Goal: Transaction & Acquisition: Purchase product/service

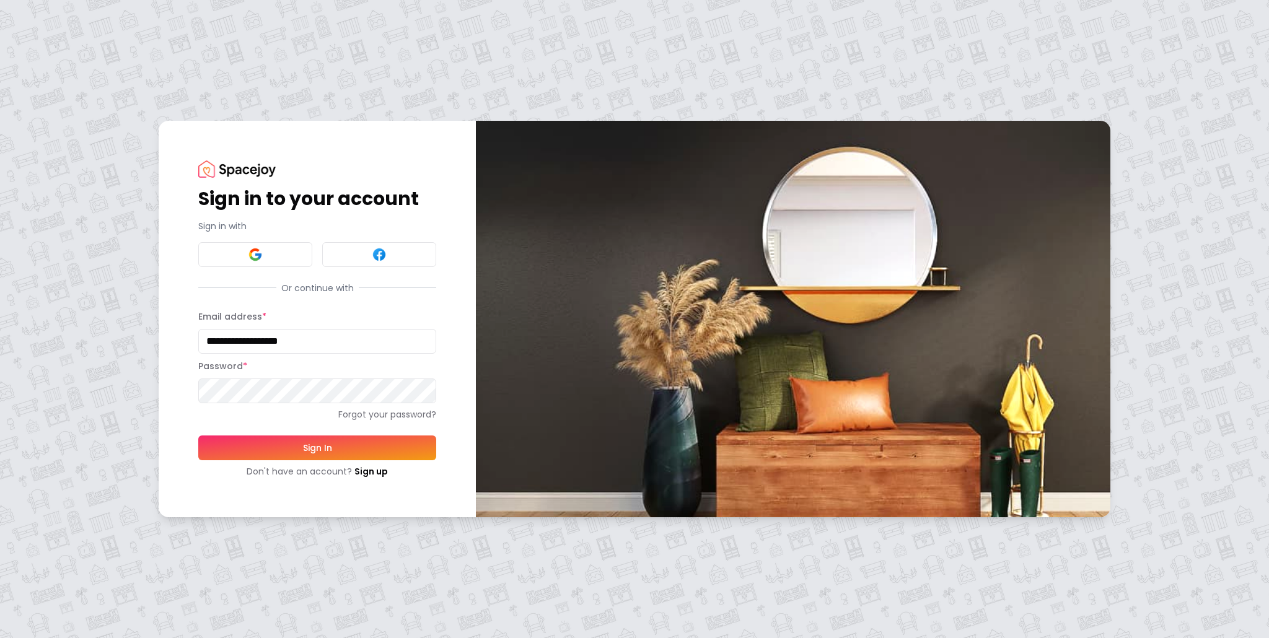
click at [319, 444] on button "Sign In" at bounding box center [317, 448] width 238 height 25
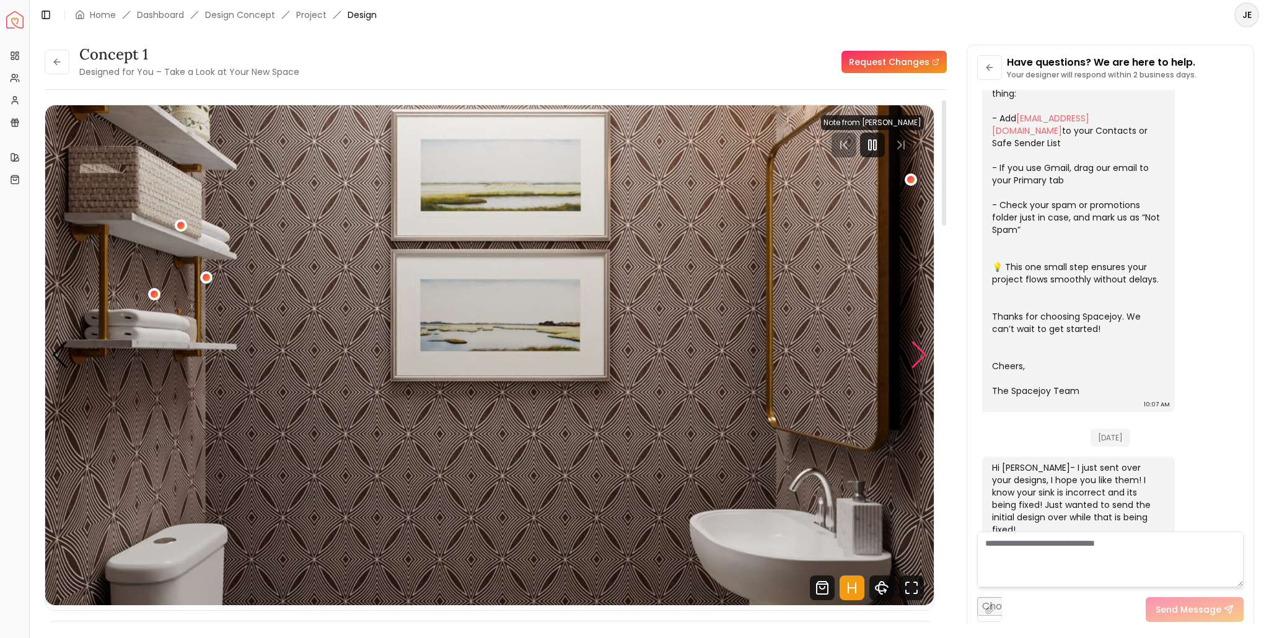
click at [923, 359] on div "Next slide" at bounding box center [919, 354] width 17 height 27
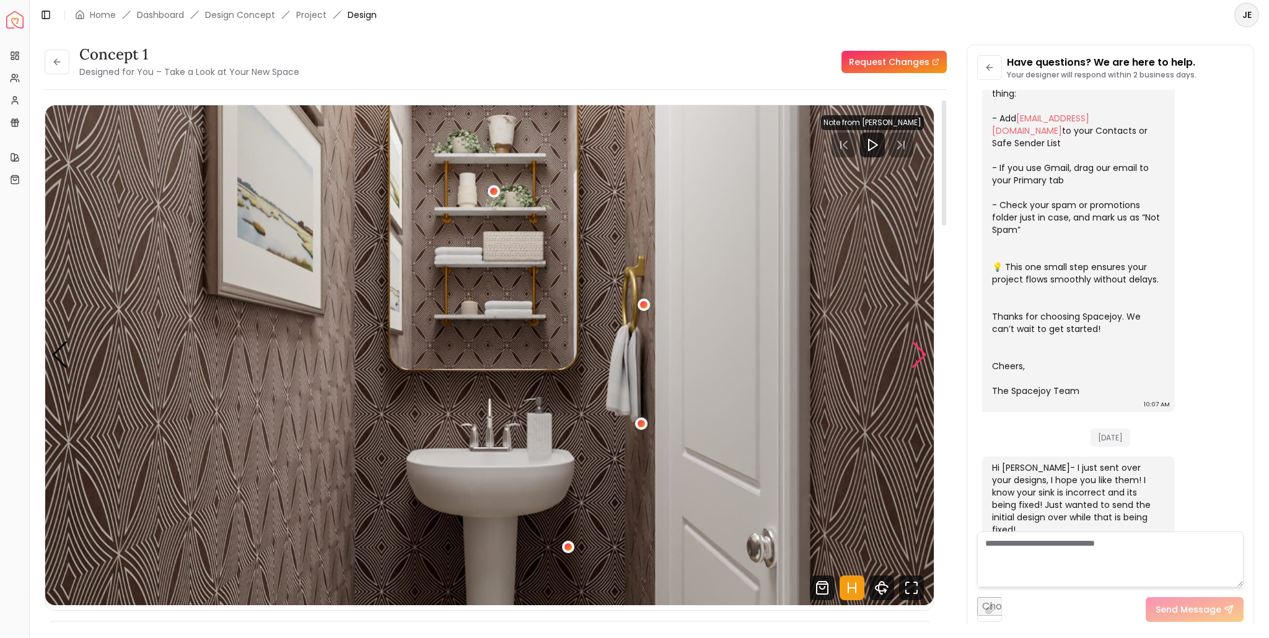
click at [923, 359] on div "Next slide" at bounding box center [919, 354] width 17 height 27
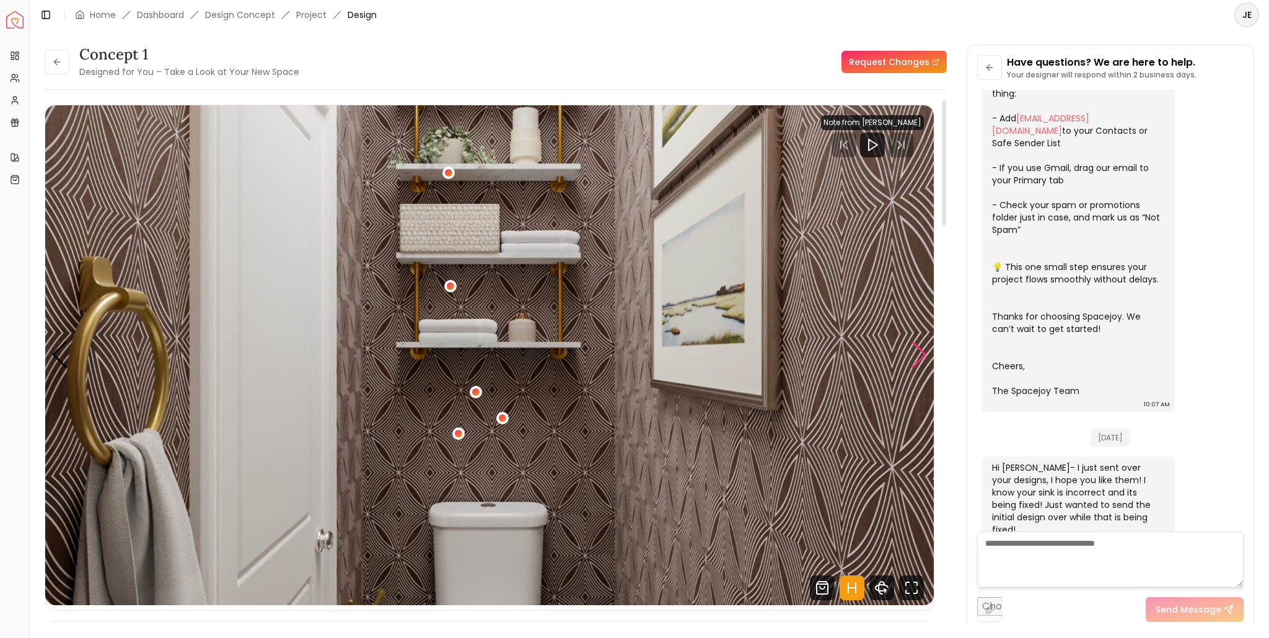
click at [923, 359] on div "Next slide" at bounding box center [919, 354] width 17 height 27
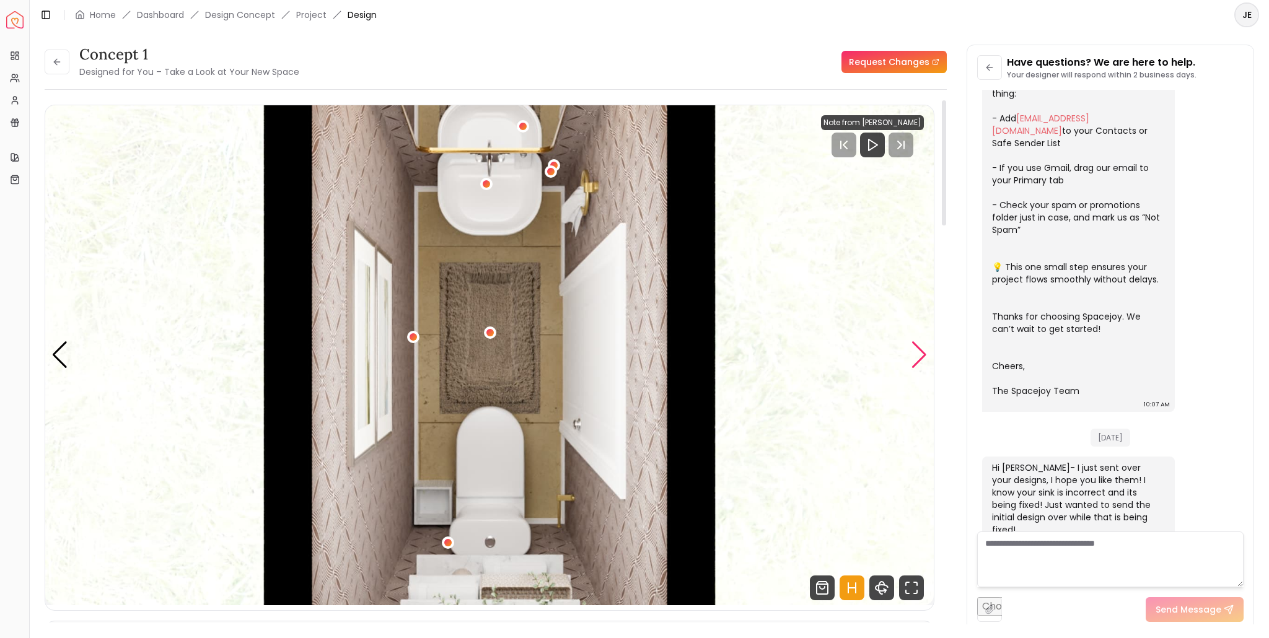
click at [923, 359] on div "Next slide" at bounding box center [919, 354] width 17 height 27
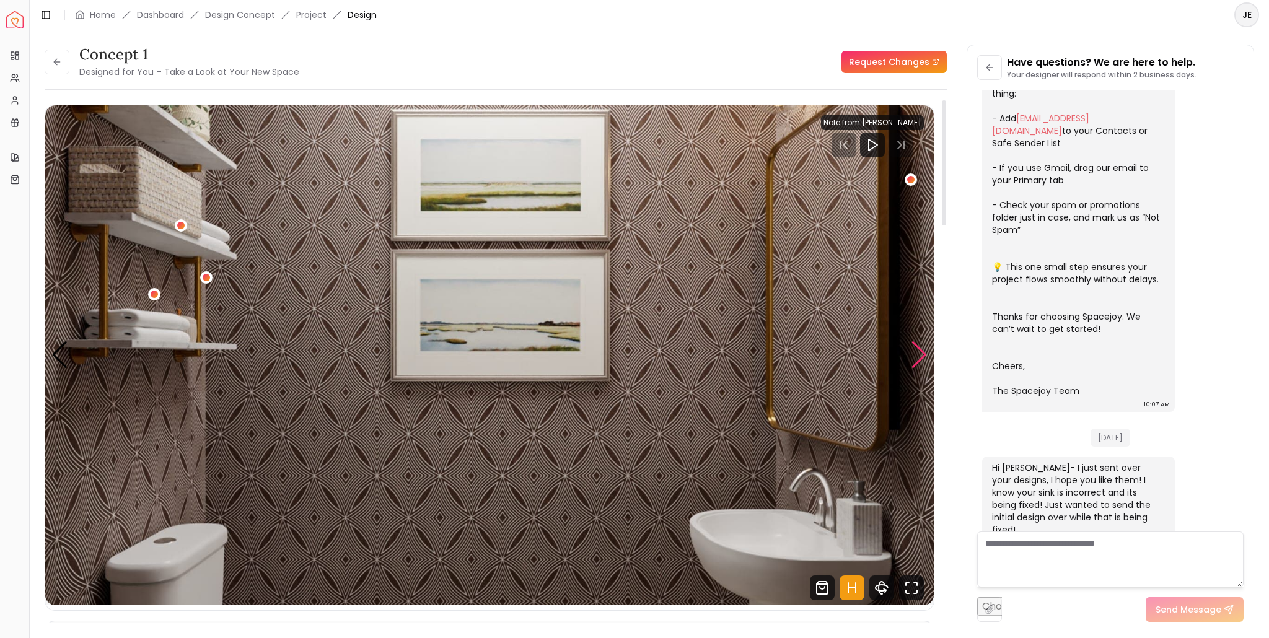
click at [923, 359] on div "Next slide" at bounding box center [919, 354] width 17 height 27
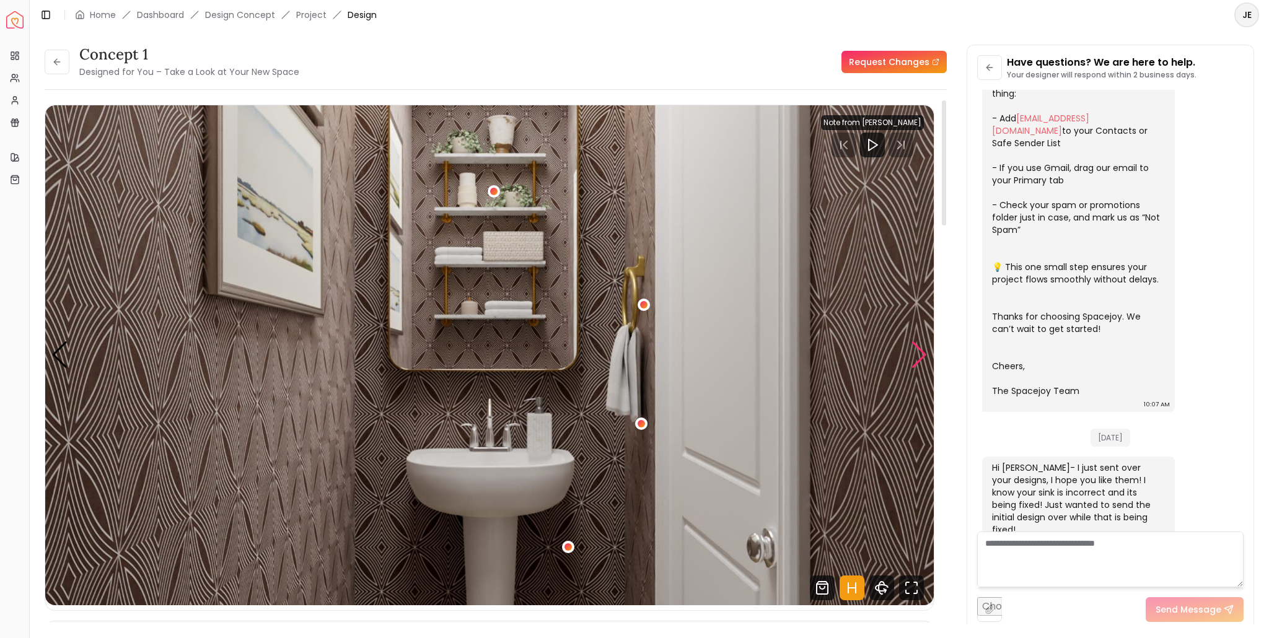
click at [923, 359] on div "Next slide" at bounding box center [919, 354] width 17 height 27
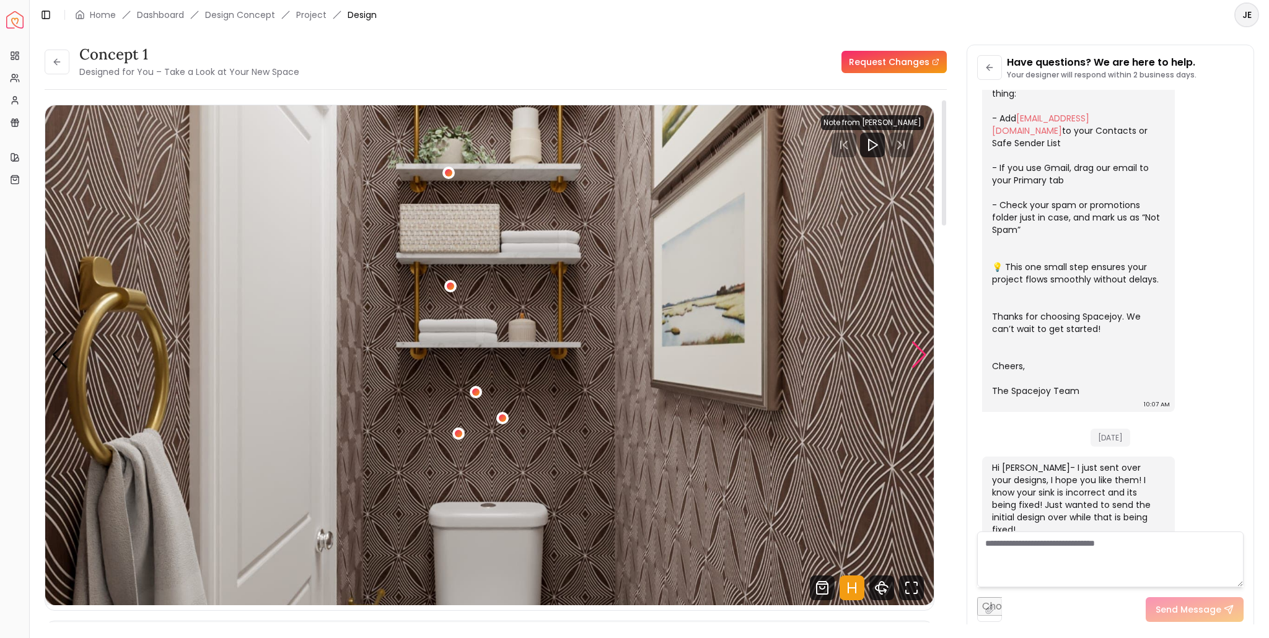
click at [923, 359] on div "Next slide" at bounding box center [919, 354] width 17 height 27
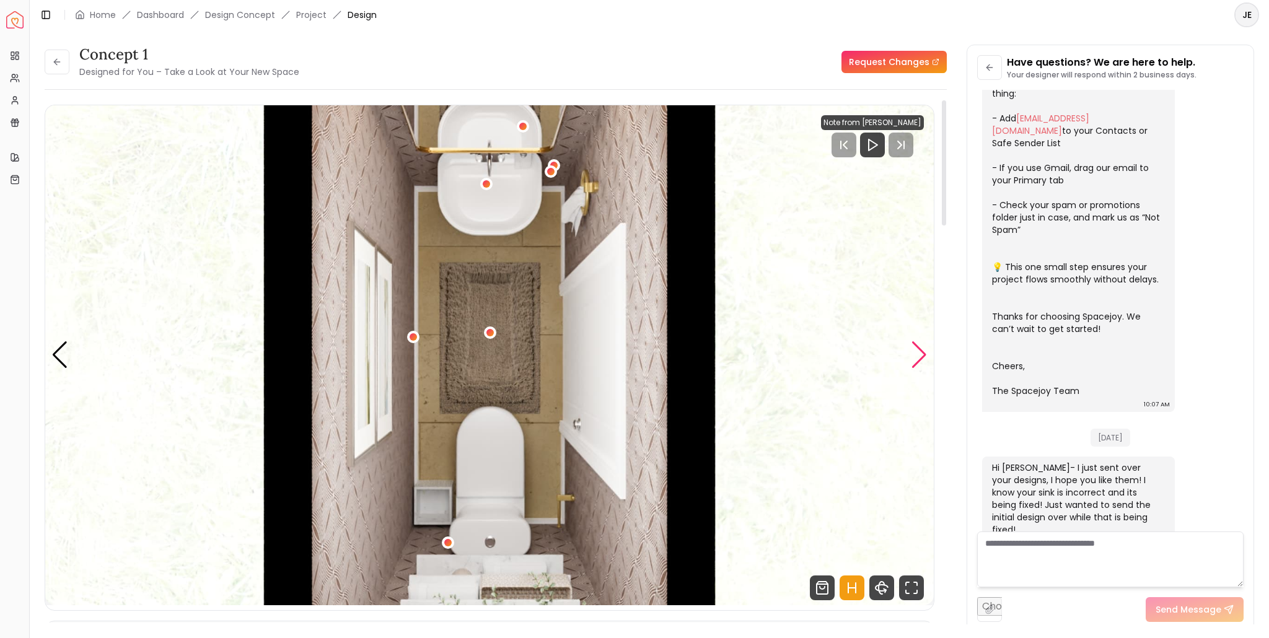
click at [923, 359] on div "Next slide" at bounding box center [919, 354] width 17 height 27
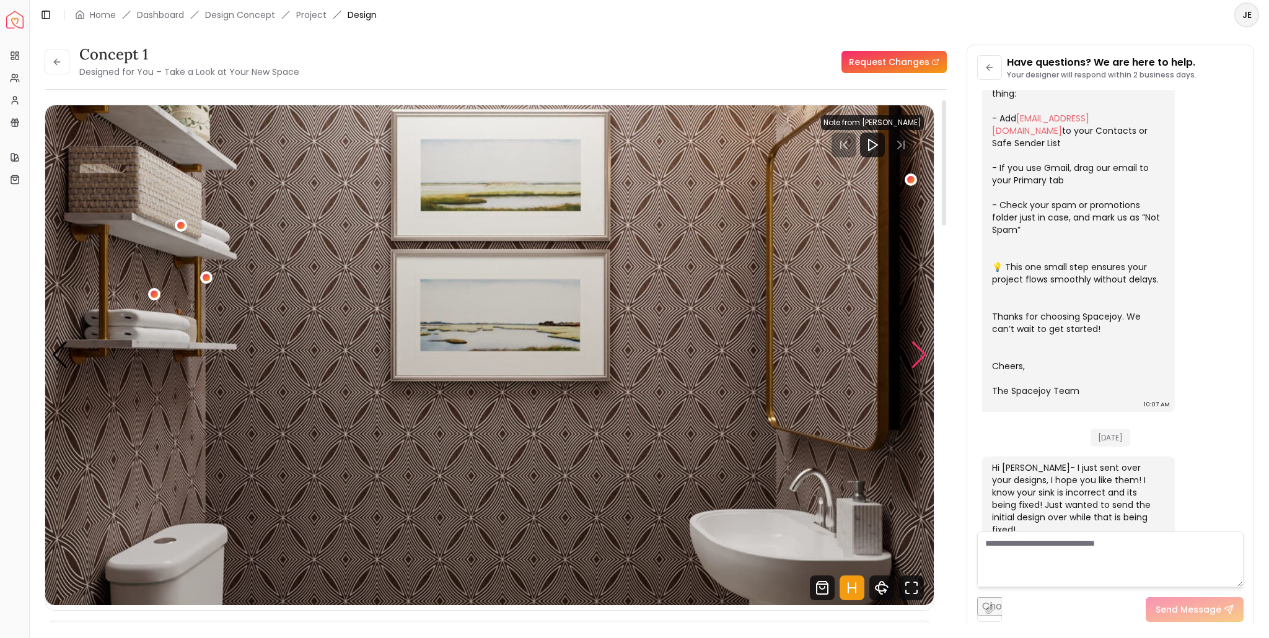
click at [922, 354] on div "Next slide" at bounding box center [919, 354] width 17 height 27
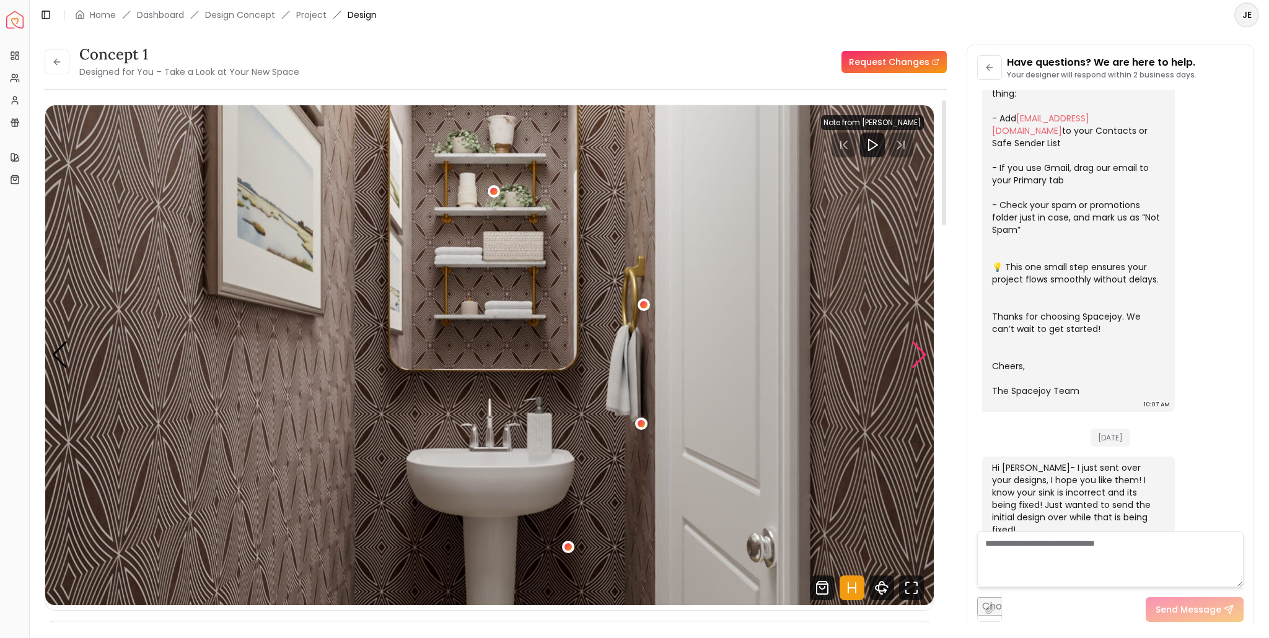
click at [922, 354] on div "Next slide" at bounding box center [919, 354] width 17 height 27
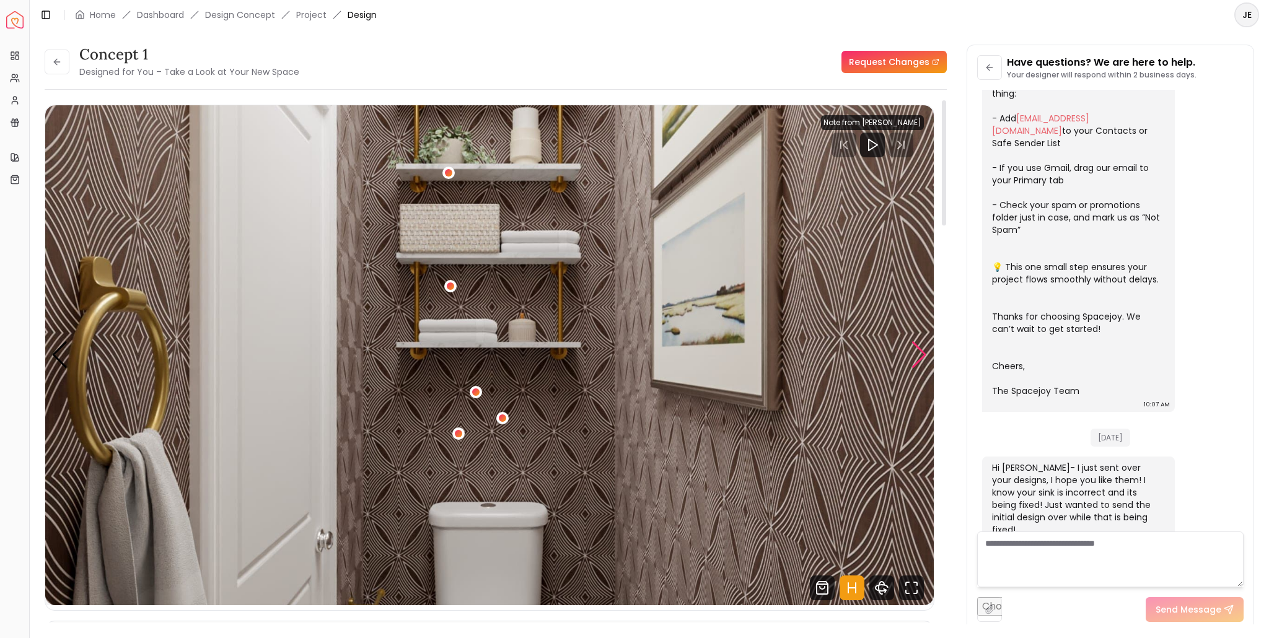
click at [922, 354] on div "Next slide" at bounding box center [919, 354] width 17 height 27
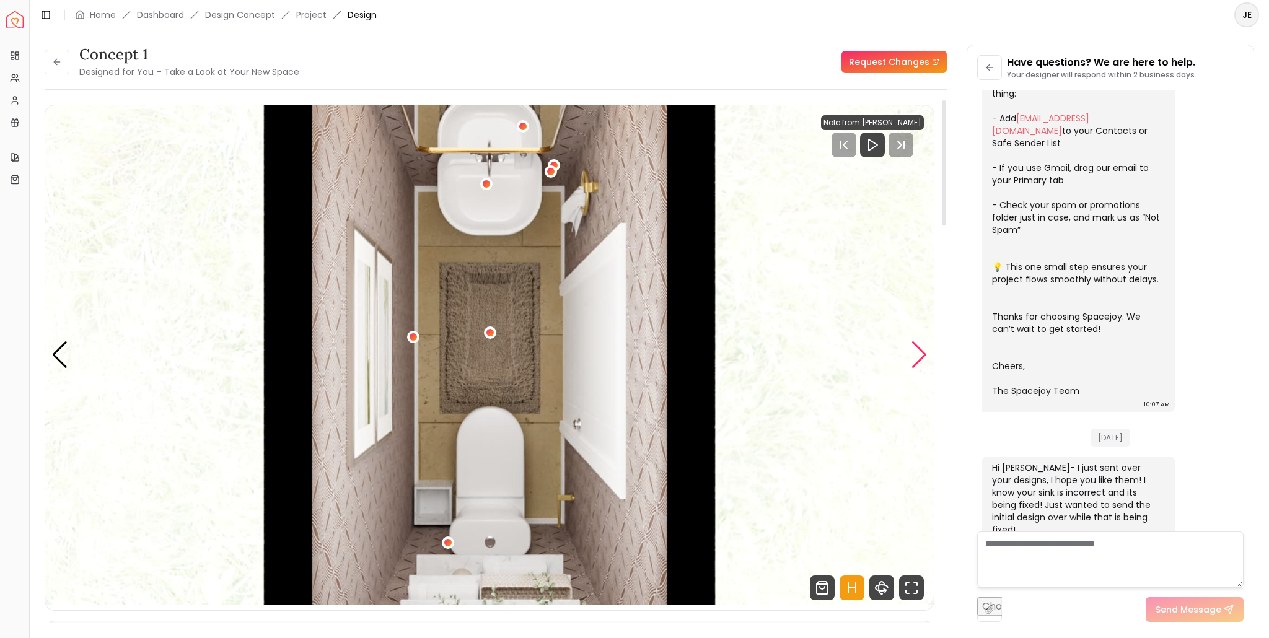
click at [920, 356] on div "Next slide" at bounding box center [919, 354] width 17 height 27
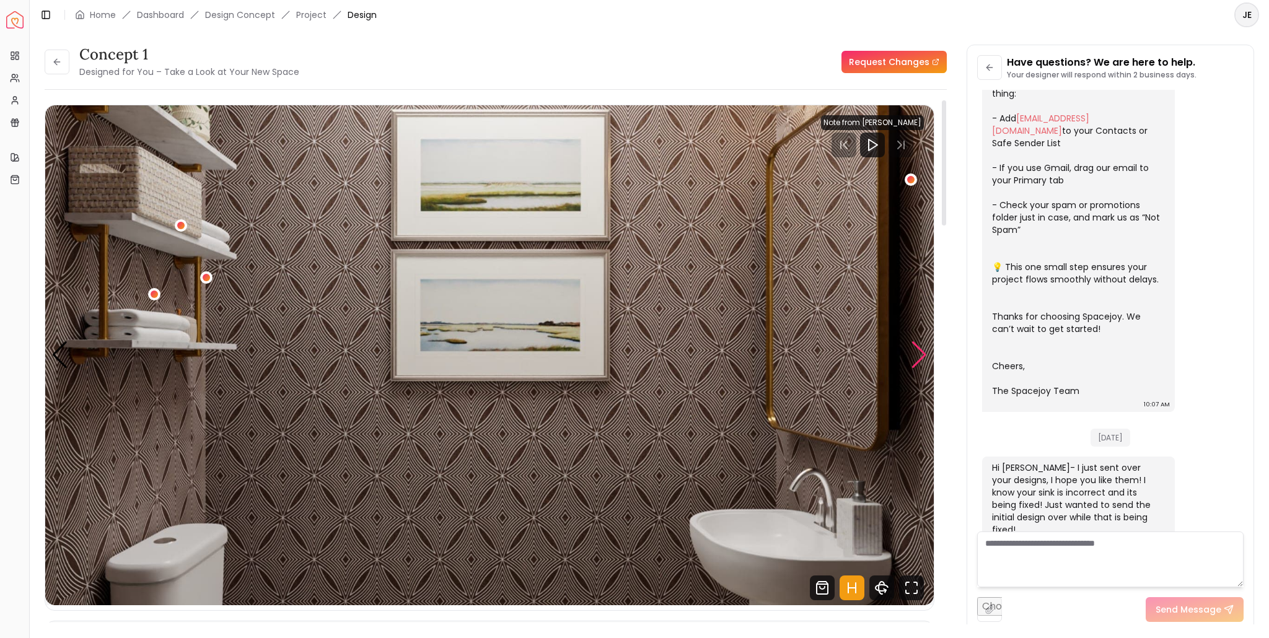
click at [920, 356] on div "Next slide" at bounding box center [919, 354] width 17 height 27
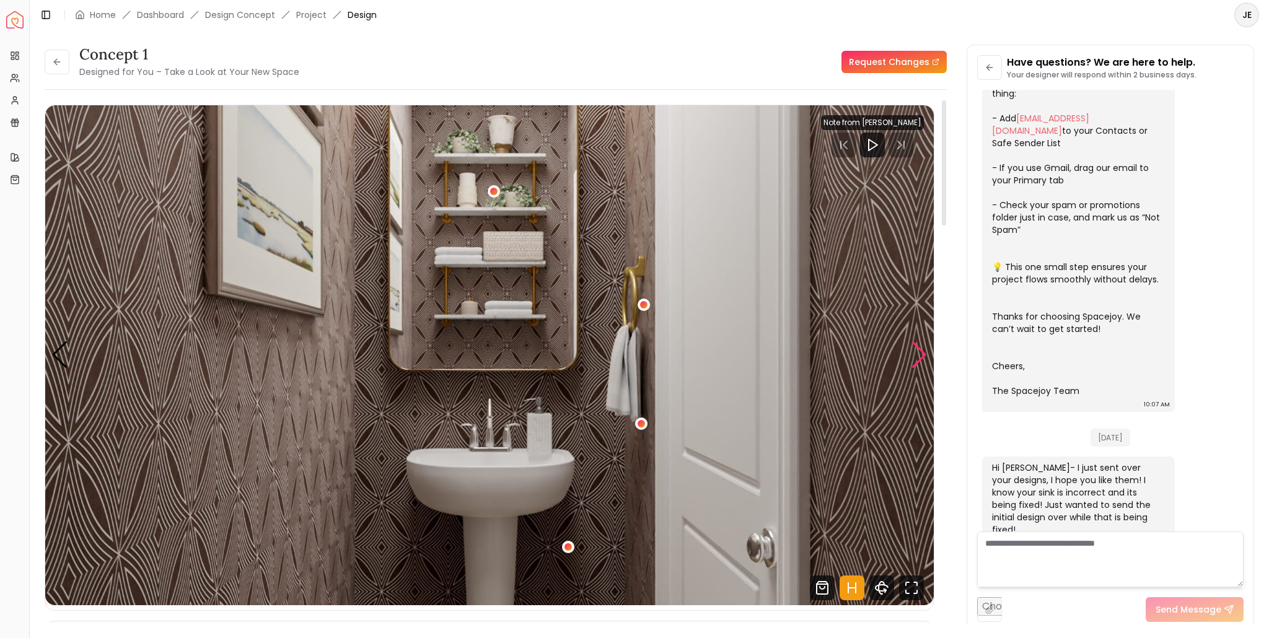
click at [920, 356] on div "Next slide" at bounding box center [919, 354] width 17 height 27
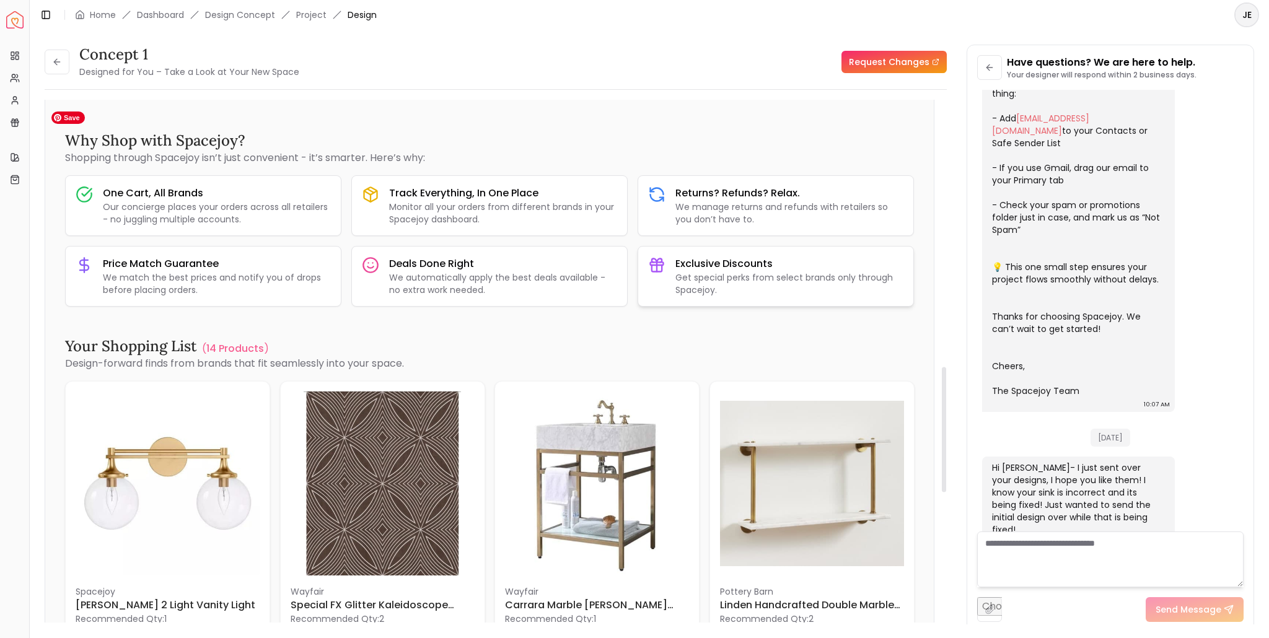
scroll to position [1116, 0]
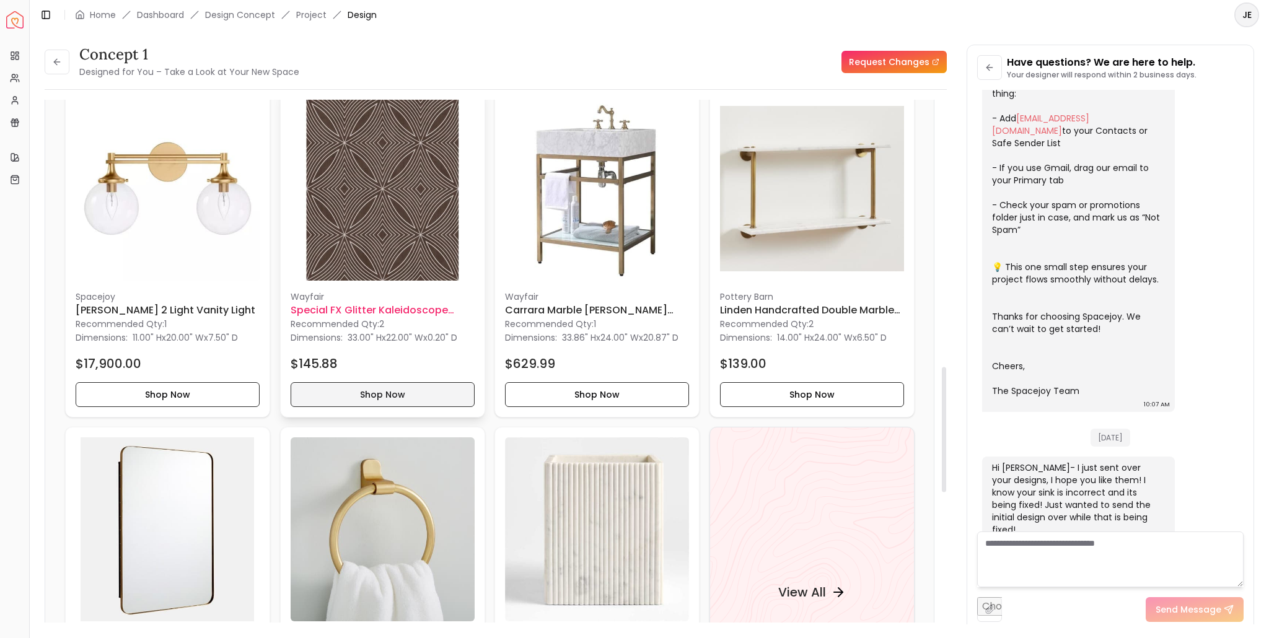
click at [402, 392] on button "Shop Now" at bounding box center [383, 394] width 184 height 25
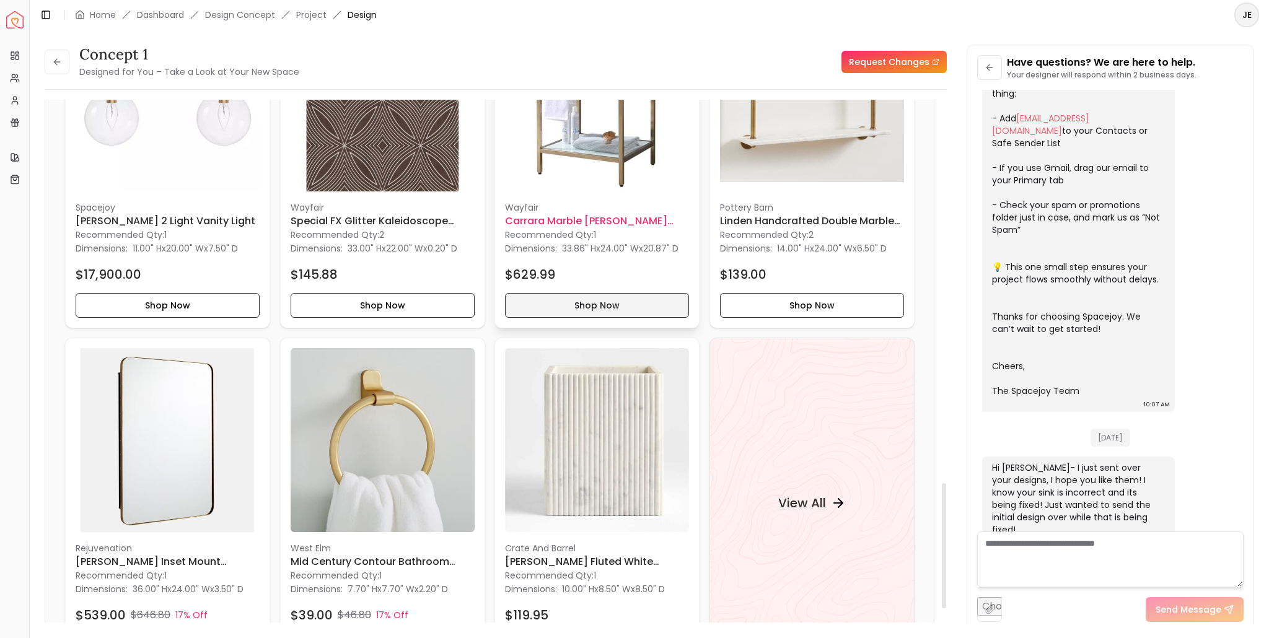
scroll to position [1178, 0]
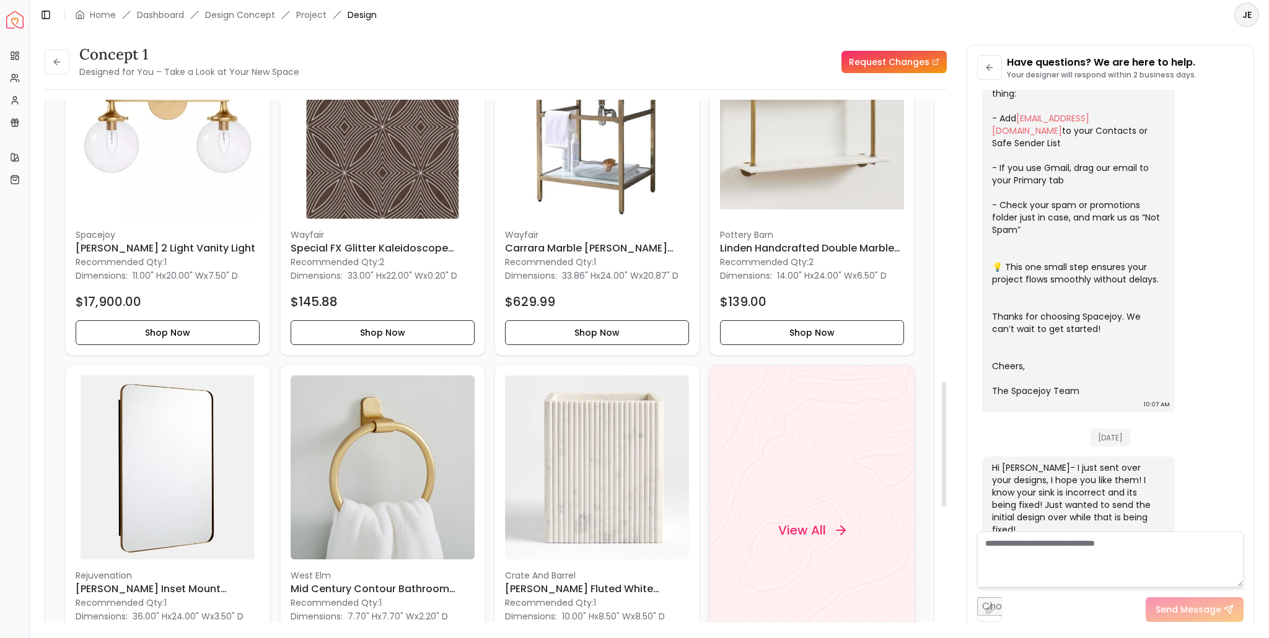
click at [814, 530] on h4 "View All" at bounding box center [802, 530] width 48 height 17
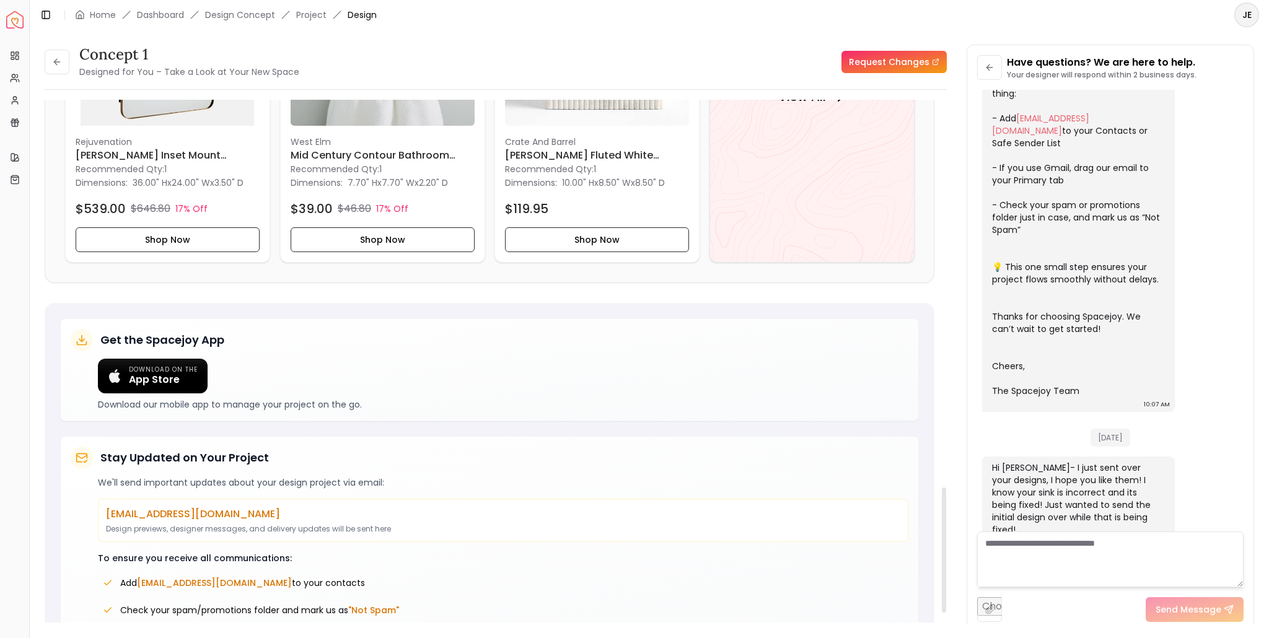
scroll to position [1700, 0]
